Goal: Find specific page/section: Find specific page/section

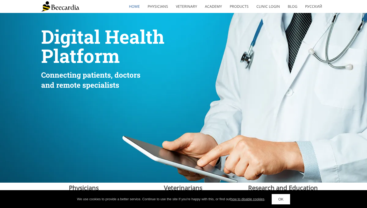
click at [0, 0] on link "Veterinarians" at bounding box center [0, 0] width 0 height 0
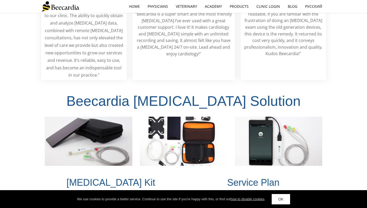
scroll to position [1048, 0]
click at [285, 200] on link "OK" at bounding box center [281, 199] width 18 height 10
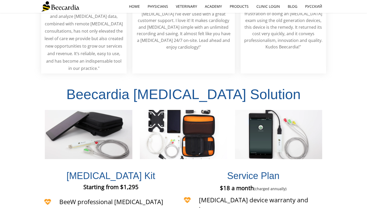
scroll to position [1057, 0]
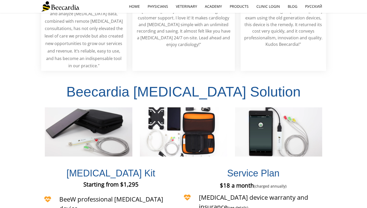
click at [339, 95] on div "Beecardia [MEDICAL_DATA] Solution" at bounding box center [183, 115] width 367 height 88
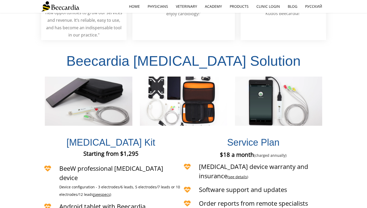
scroll to position [1086, 0]
